Goal: Task Accomplishment & Management: Complete application form

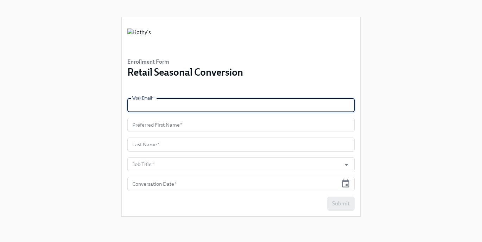
click at [200, 105] on input "text" at bounding box center [240, 105] width 227 height 14
paste input "[EMAIL_ADDRESS][DOMAIN_NAME]"
type input "[EMAIL_ADDRESS][DOMAIN_NAME]"
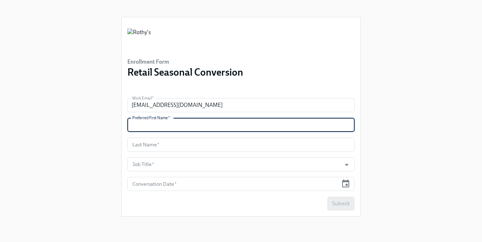
click at [172, 131] on input "text" at bounding box center [240, 125] width 227 height 14
type input "[GEOGRAPHIC_DATA]"
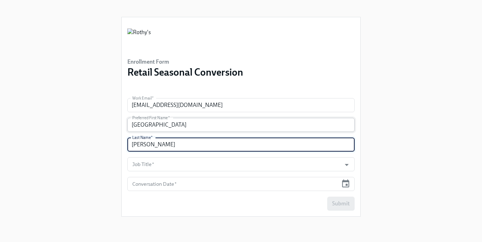
type input "[PERSON_NAME]"
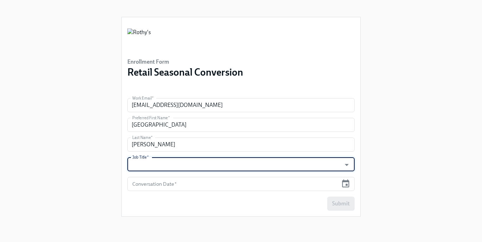
click at [175, 164] on input "Job Title   *" at bounding box center [234, 164] width 207 height 14
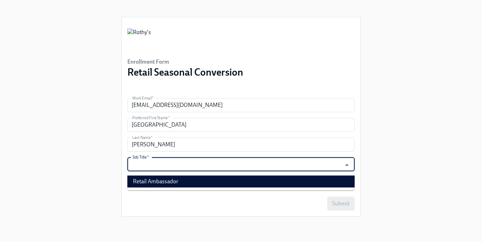
click at [171, 180] on li "Retail Ambassador" at bounding box center [240, 182] width 227 height 12
type input "Retail Ambassador"
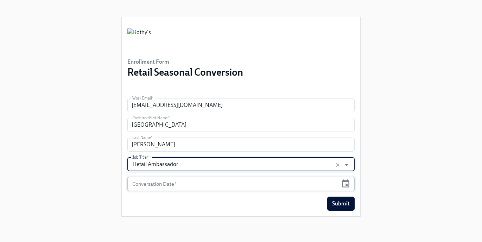
click at [161, 181] on input "text" at bounding box center [232, 184] width 211 height 14
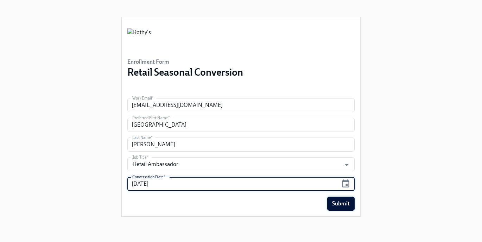
type input "[DATE]"
click at [338, 203] on span "Submit" at bounding box center [341, 203] width 18 height 7
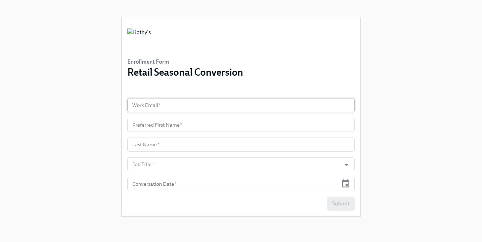
click at [182, 109] on input "text" at bounding box center [240, 105] width 227 height 14
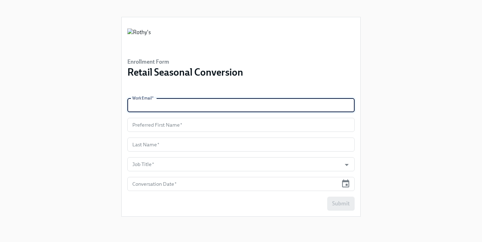
paste input "[EMAIL_ADDRESS][DOMAIN_NAME]"
type input "erodriguez@rothys.com"
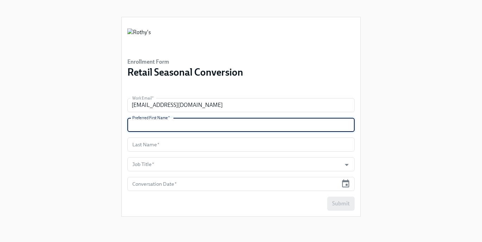
click at [164, 130] on input "text" at bounding box center [240, 125] width 227 height 14
type input "Elena"
click at [161, 145] on input "text" at bounding box center [240, 145] width 227 height 14
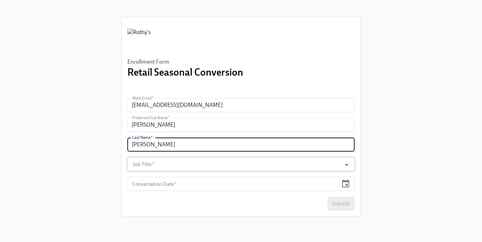
type input "Rodriguez"
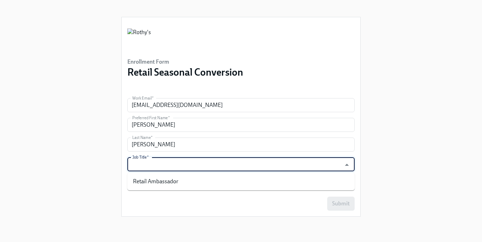
click at [167, 168] on input "Job Title   *" at bounding box center [234, 164] width 207 height 14
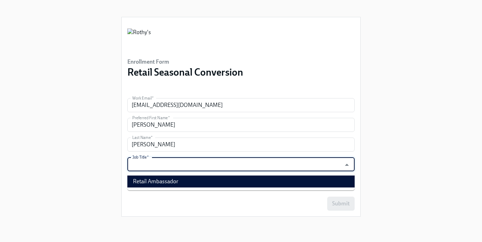
click at [165, 182] on li "Retail Ambassador" at bounding box center [240, 182] width 227 height 12
type input "Retail Ambassador"
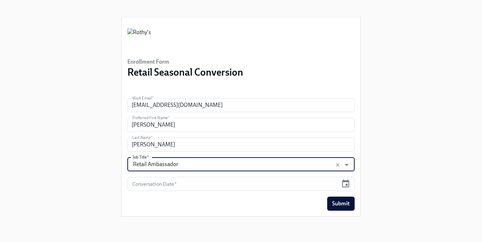
click at [165, 182] on input "text" at bounding box center [232, 184] width 211 height 14
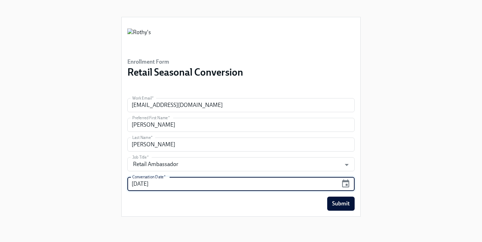
type input "[DATE]"
click at [66, 134] on div "Enrollment Form Retail Seasonal Conversion Work Email   * erodriguez@rothys.com…" at bounding box center [241, 112] width 460 height 225
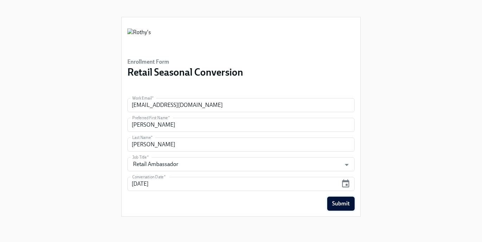
click at [338, 198] on button "Submit" at bounding box center [340, 204] width 27 height 14
